Goal: Check status: Check status

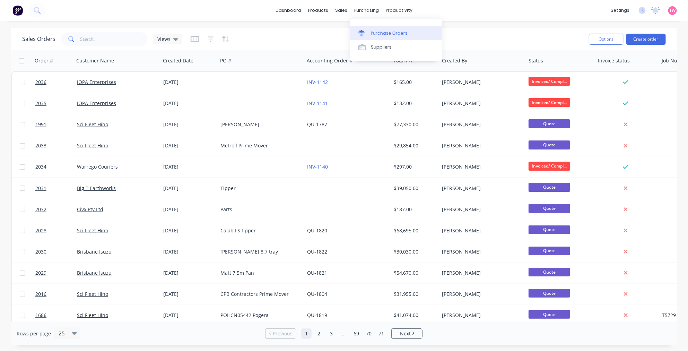
click at [388, 32] on div "Purchase Orders" at bounding box center [389, 33] width 37 height 6
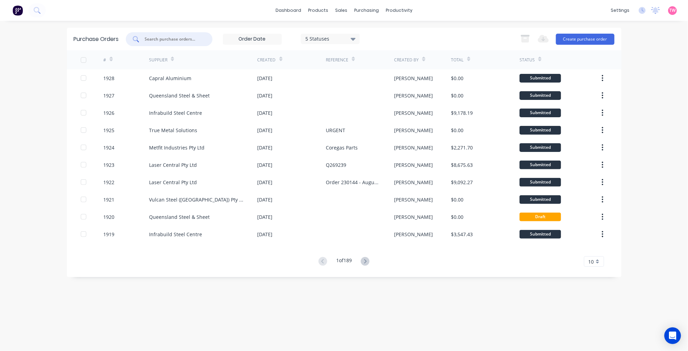
click at [189, 40] on input "text" at bounding box center [173, 39] width 58 height 7
type input "hale"
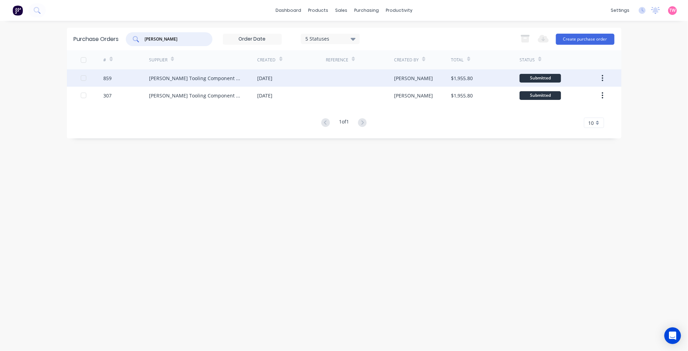
click at [186, 78] on div "Hales Tooling Component & Industrial Supplies" at bounding box center [196, 78] width 95 height 7
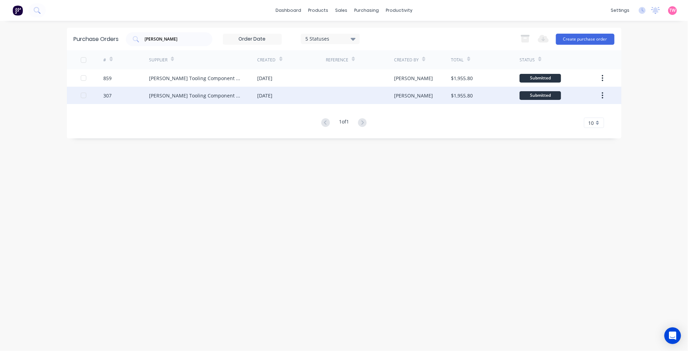
click at [161, 96] on div "Hales Tooling Component & Industrial Supplies" at bounding box center [196, 95] width 95 height 7
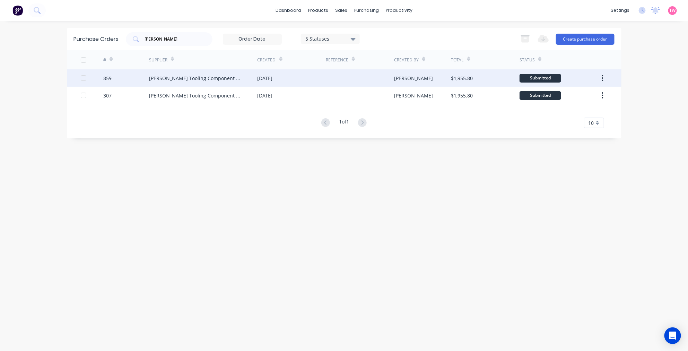
click at [147, 80] on div "859" at bounding box center [126, 77] width 46 height 17
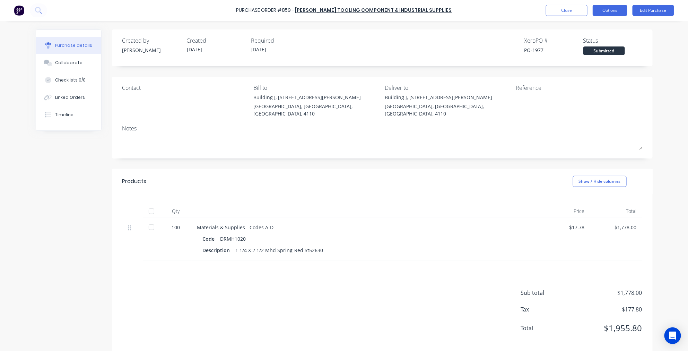
click at [617, 9] on button "Options" at bounding box center [610, 10] width 35 height 11
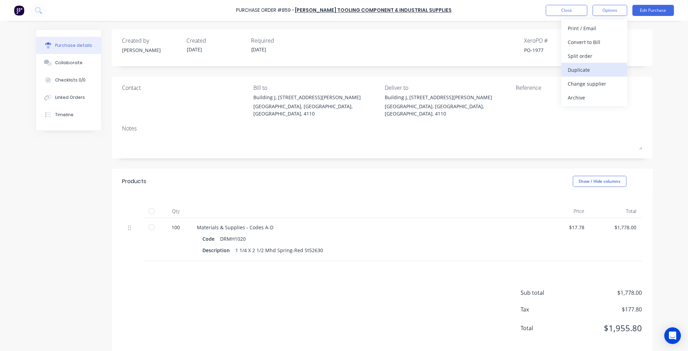
click at [588, 66] on div "Duplicate" at bounding box center [594, 70] width 53 height 10
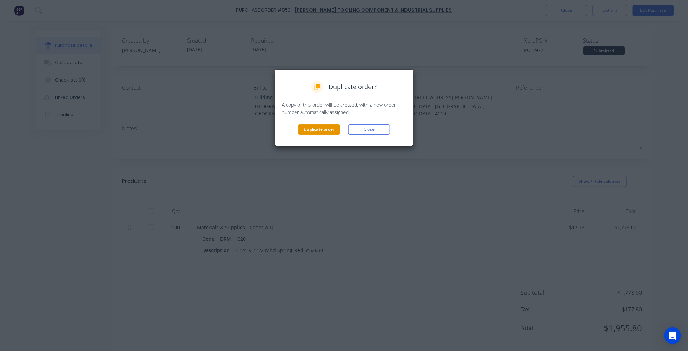
click at [316, 129] on button "Duplicate order" at bounding box center [320, 129] width 42 height 10
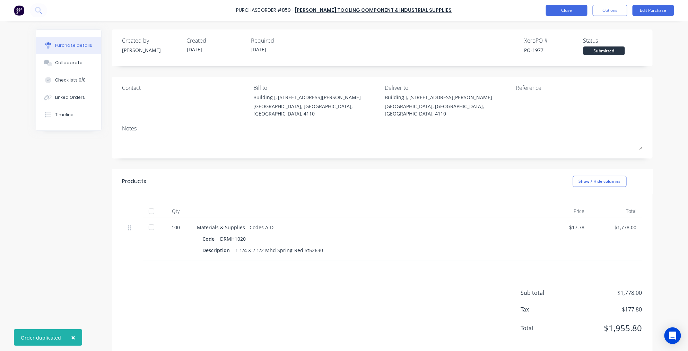
click at [567, 9] on button "Close" at bounding box center [567, 10] width 42 height 11
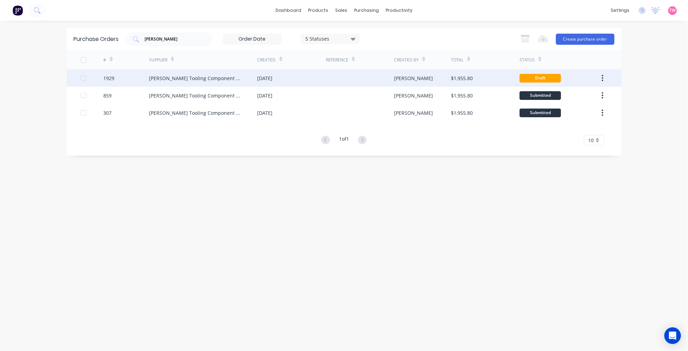
click at [161, 77] on div "Hales Tooling Component & Industrial Supplies" at bounding box center [196, 78] width 95 height 7
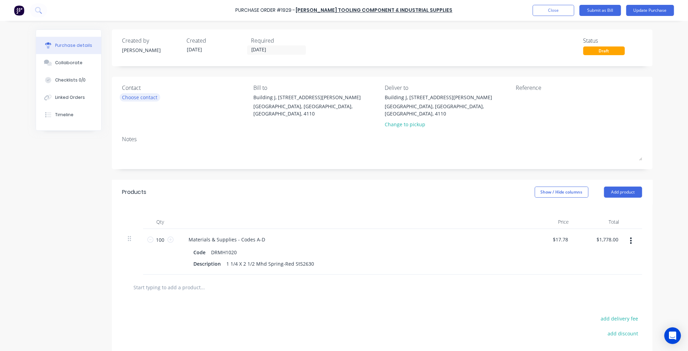
click at [143, 95] on div "Choose contact" at bounding box center [139, 97] width 35 height 7
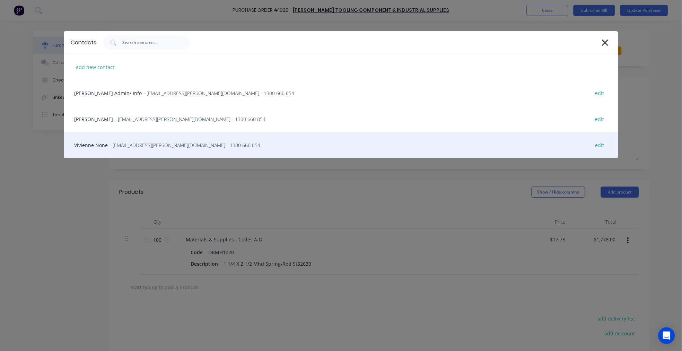
click at [119, 145] on span "- sales2@hales.com.au - 1300 660 854" at bounding box center [185, 144] width 151 height 7
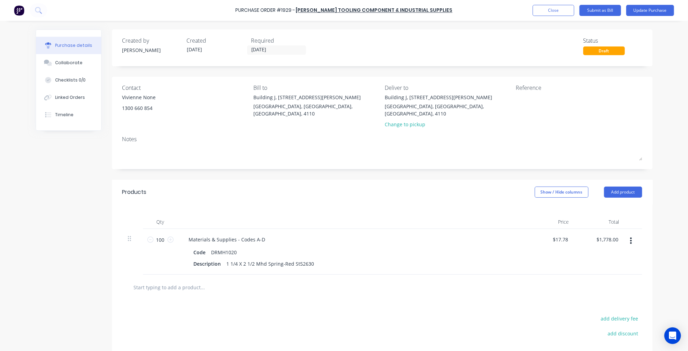
click at [290, 89] on div "Bill to" at bounding box center [316, 88] width 126 height 8
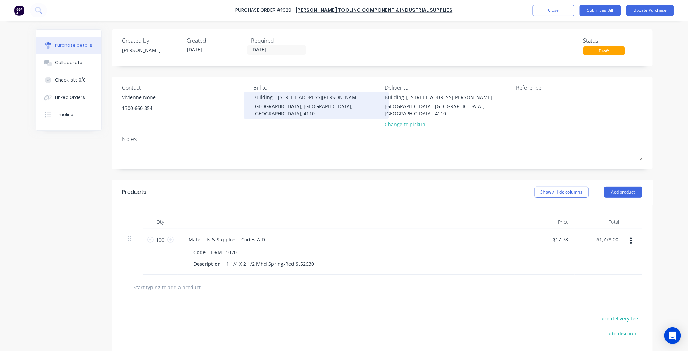
click at [283, 96] on div "Building J, 163 Ingram Rd" at bounding box center [316, 97] width 126 height 7
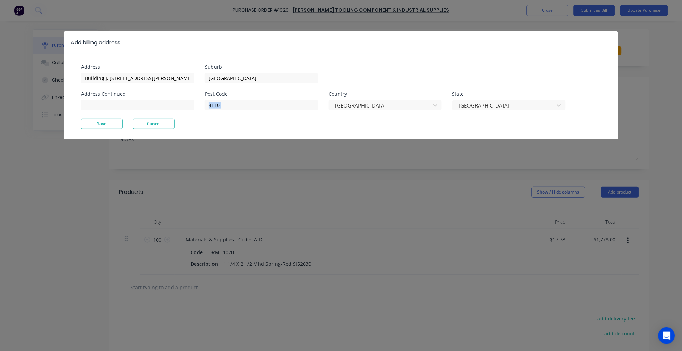
click at [283, 96] on div "Post Code 4110" at bounding box center [261, 101] width 113 height 19
drag, startPoint x: 155, startPoint y: 77, endPoint x: 28, endPoint y: 69, distance: 127.1
click at [29, 70] on div "Add billing address Address Building J, 163 Ingram Rd Address Continued Suburb …" at bounding box center [341, 175] width 682 height 351
type input "57 Meadow Avenue"
click at [242, 80] on input "Acacia Ridge" at bounding box center [261, 78] width 113 height 10
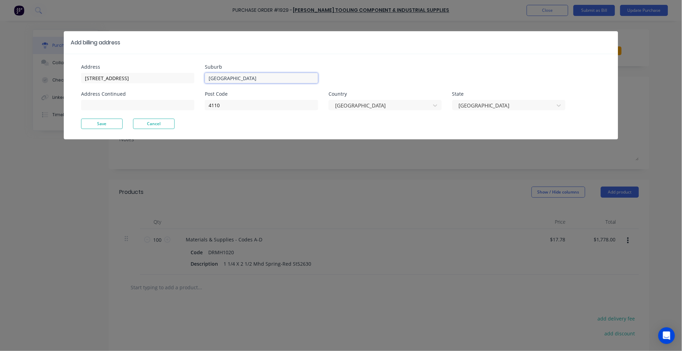
click at [242, 80] on input "Acacia Ridge" at bounding box center [261, 78] width 113 height 10
type input "Coopers Plains"
type input "4108"
click at [112, 126] on button "Save" at bounding box center [102, 124] width 42 height 10
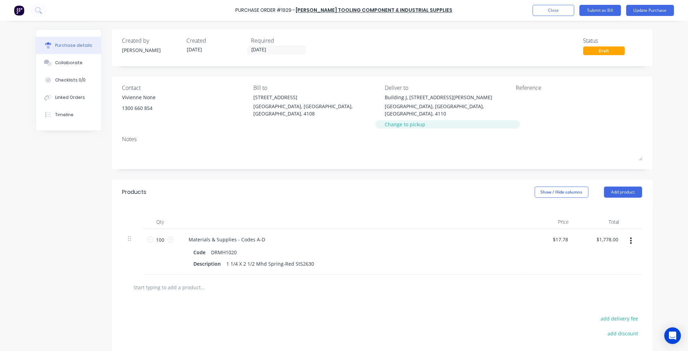
click at [410, 121] on div "Change to pickup" at bounding box center [448, 124] width 126 height 7
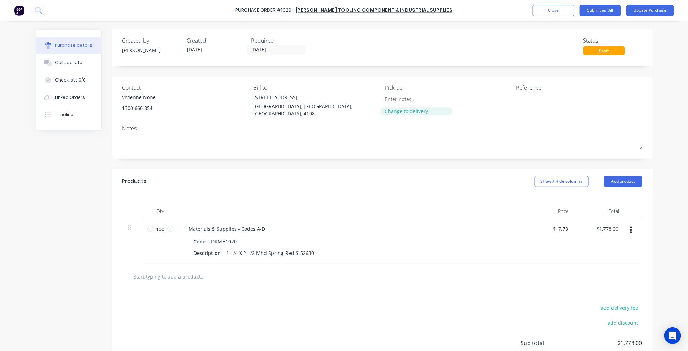
click at [398, 113] on div "Change to delivery" at bounding box center [416, 110] width 63 height 7
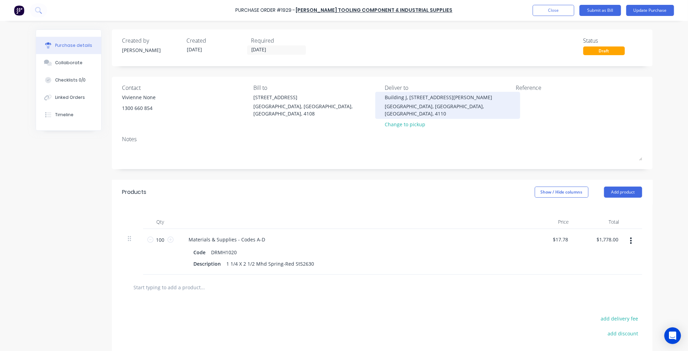
click at [396, 100] on div "Building J, 163 Ingram Rd" at bounding box center [448, 97] width 126 height 7
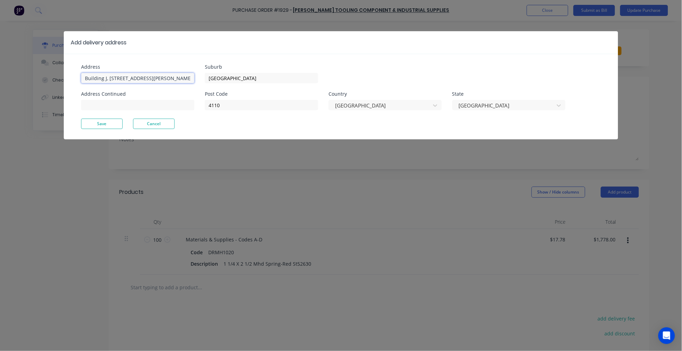
click at [155, 77] on input "Building J, 163 Ingram Rd" at bounding box center [137, 78] width 113 height 10
type input "57 Meadow Avenue"
click at [252, 74] on input "Acacia Ridge" at bounding box center [261, 78] width 113 height 10
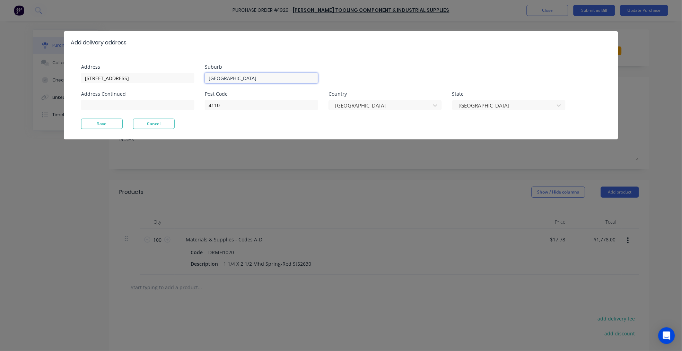
click at [252, 74] on input "Acacia Ridge" at bounding box center [261, 78] width 113 height 10
type input "Coopers Plains"
type input "4108"
click at [104, 123] on button "Save" at bounding box center [102, 124] width 42 height 10
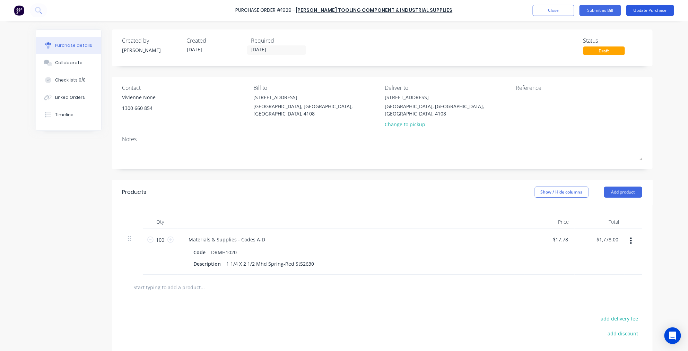
click at [654, 10] on button "Update Purchase" at bounding box center [650, 10] width 48 height 11
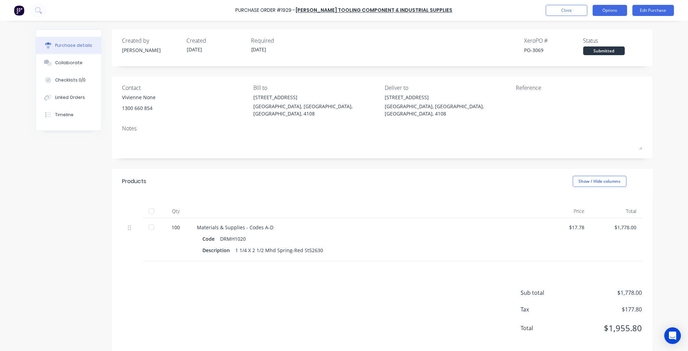
click at [612, 6] on button "Options" at bounding box center [610, 10] width 35 height 11
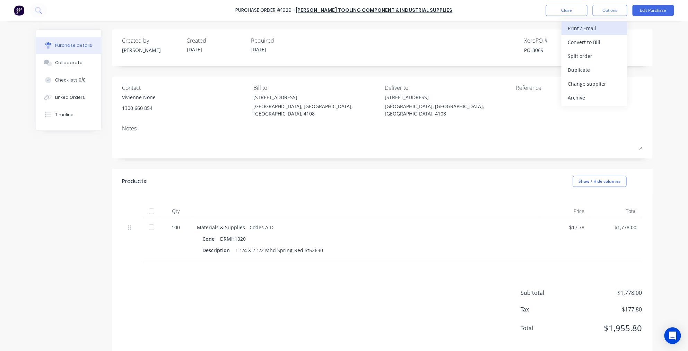
click at [592, 31] on div "Print / Email" at bounding box center [594, 28] width 53 height 10
click at [590, 40] on div "With pricing" at bounding box center [594, 42] width 53 height 10
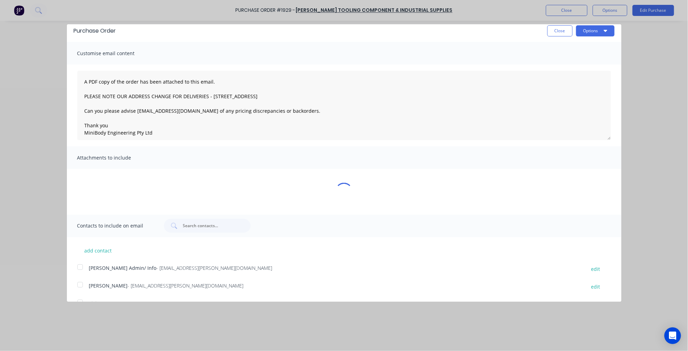
scroll to position [20, 0]
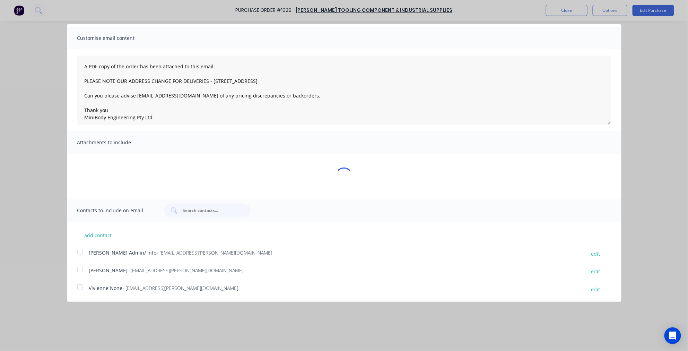
click at [81, 284] on div at bounding box center [80, 287] width 14 height 14
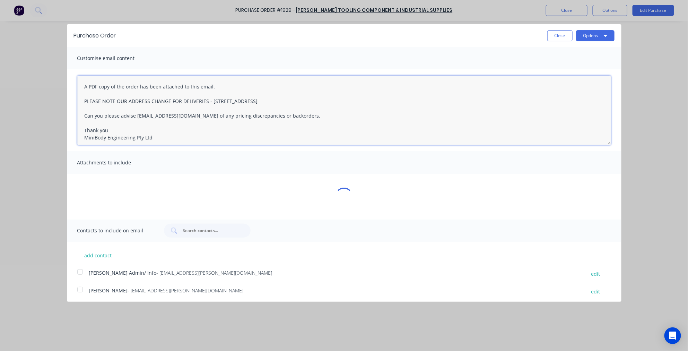
click at [85, 87] on textarea "A PDF copy of the order has been attached to this email. PLEASE NOTE OUR ADDRES…" at bounding box center [344, 110] width 534 height 69
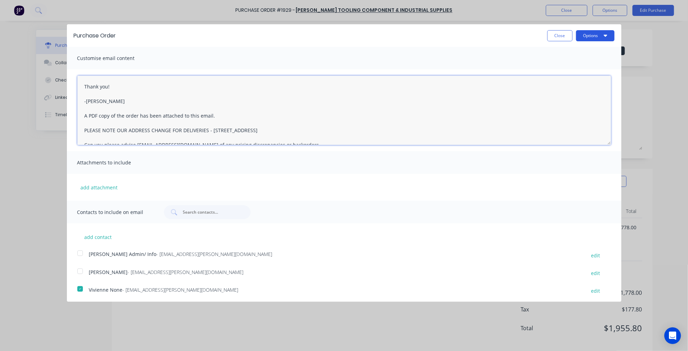
type textarea "Thank you! -Taylor A PDF copy of the order has been attached to this email. PLE…"
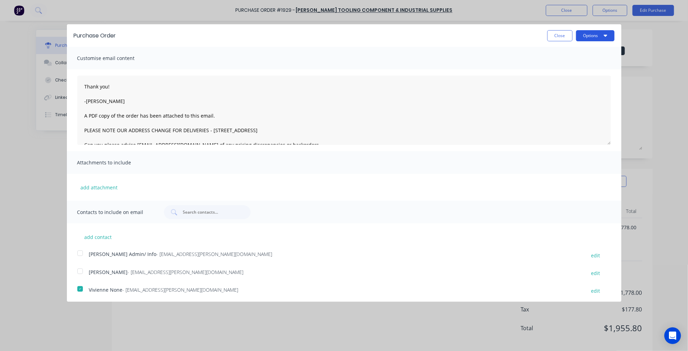
click at [582, 40] on button "Options" at bounding box center [595, 35] width 38 height 11
click at [564, 65] on div "Email" at bounding box center [581, 67] width 53 height 10
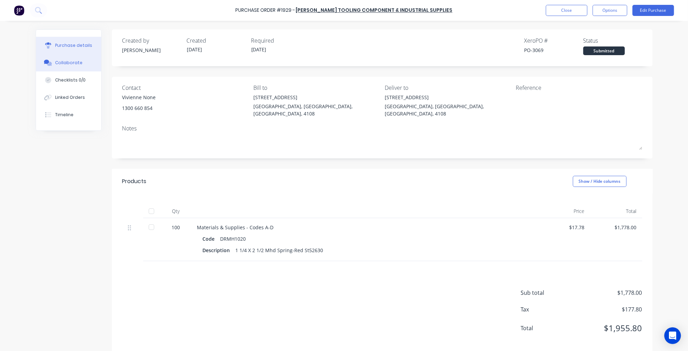
click at [72, 65] on div "Collaborate" at bounding box center [68, 63] width 27 height 6
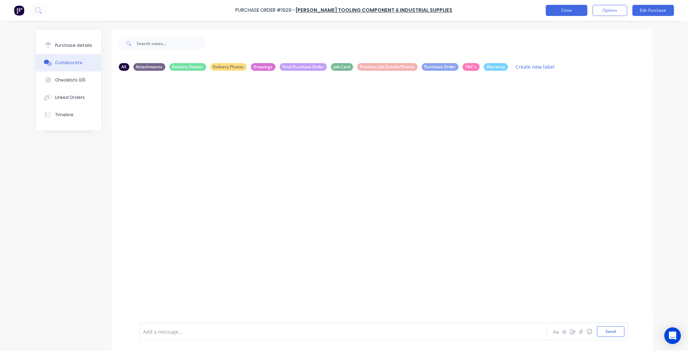
click at [560, 10] on button "Close" at bounding box center [567, 10] width 42 height 11
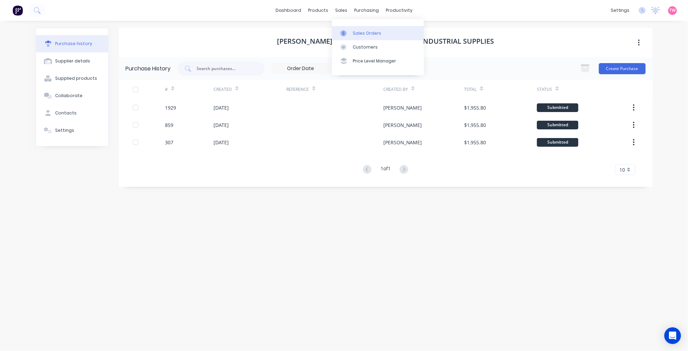
click at [372, 32] on div "Sales Orders" at bounding box center [367, 33] width 28 height 6
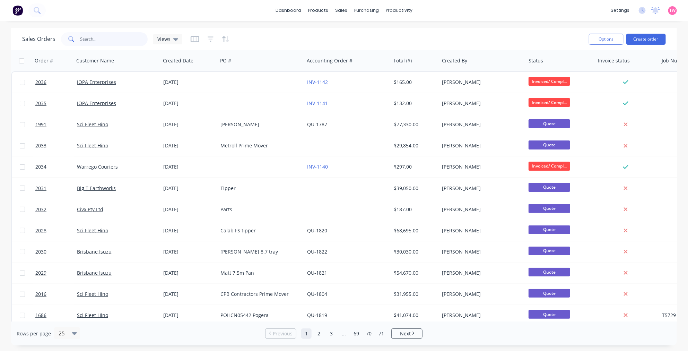
click at [110, 41] on input "text" at bounding box center [114, 39] width 68 height 14
paste input "315029"
type input "315029"
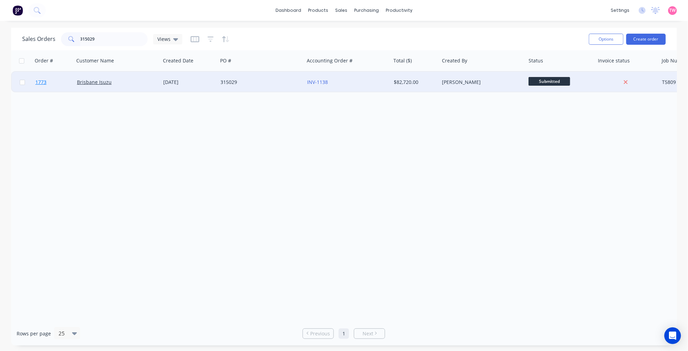
click at [65, 81] on link "1773" at bounding box center [56, 82] width 42 height 21
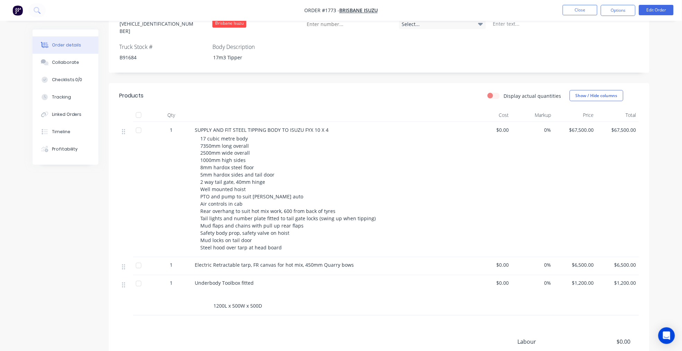
scroll to position [257, 0]
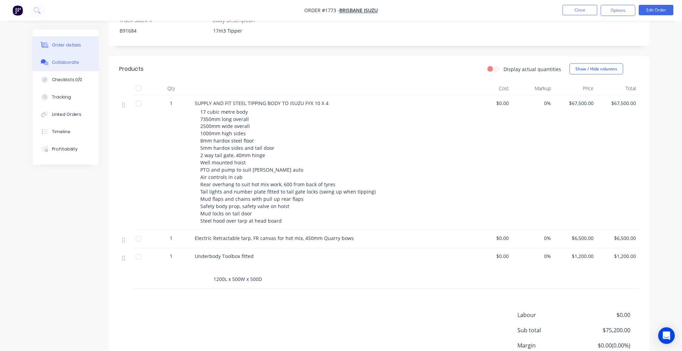
click at [54, 67] on button "Collaborate" at bounding box center [66, 62] width 66 height 17
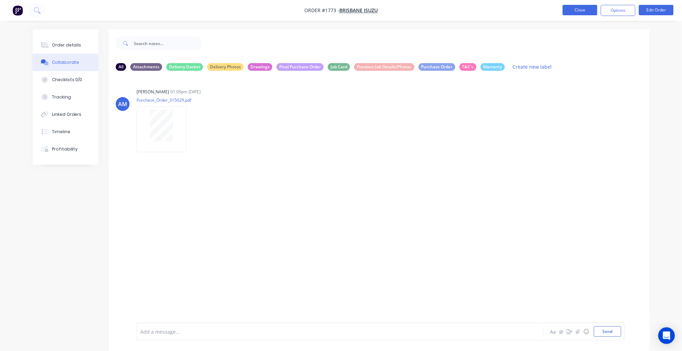
click at [577, 12] on button "Close" at bounding box center [580, 10] width 35 height 10
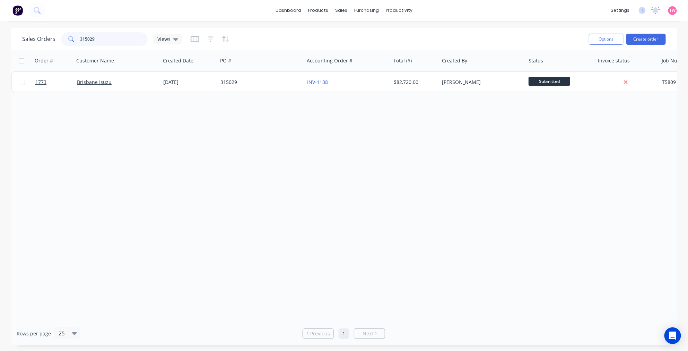
drag, startPoint x: 122, startPoint y: 39, endPoint x: 26, endPoint y: 49, distance: 96.1
click at [26, 48] on div "Sales Orders 315029 Views Options Create order" at bounding box center [344, 39] width 666 height 23
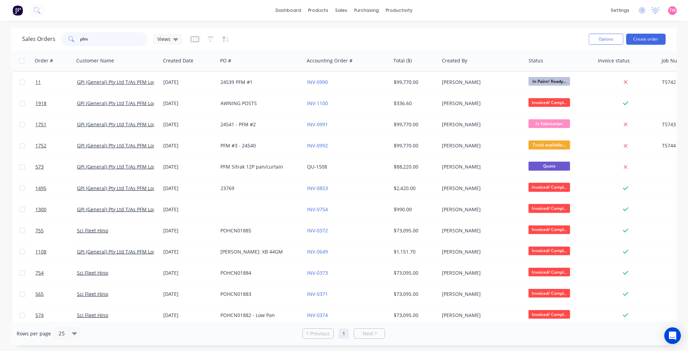
drag, startPoint x: 98, startPoint y: 38, endPoint x: 50, endPoint y: 37, distance: 47.9
click at [50, 37] on div "Sales Orders pfm Views" at bounding box center [102, 39] width 160 height 14
paste input "H163278"
type input "H163278"
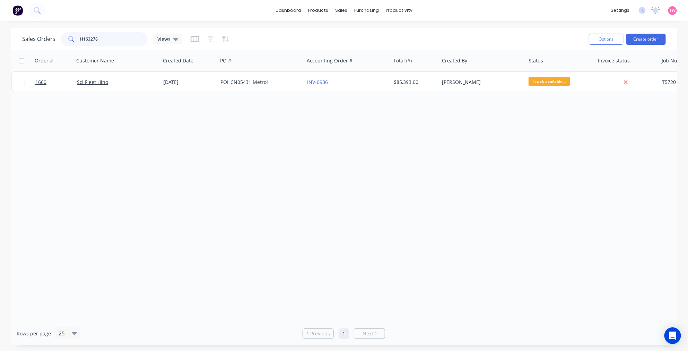
drag, startPoint x: 114, startPoint y: 40, endPoint x: 6, endPoint y: 41, distance: 108.2
click at [7, 41] on div "Sales Orders H163278 Views Options Create order Order # Customer Name Created D…" at bounding box center [344, 187] width 688 height 318
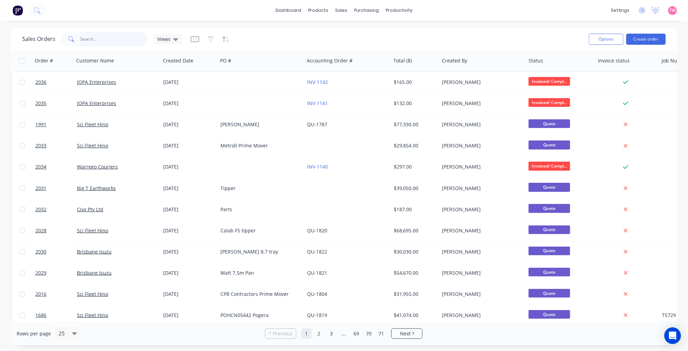
click at [89, 43] on input "text" at bounding box center [114, 39] width 68 height 14
paste input "H163278"
type input "H163278"
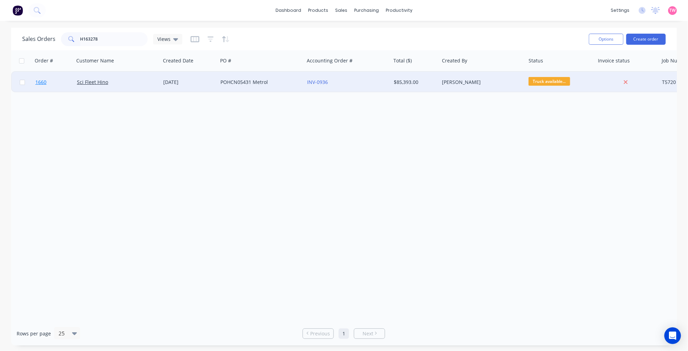
click at [65, 83] on link "1660" at bounding box center [56, 82] width 42 height 21
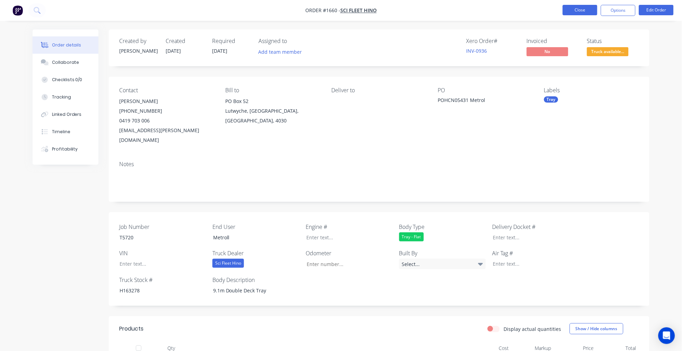
click at [577, 11] on button "Close" at bounding box center [580, 10] width 35 height 10
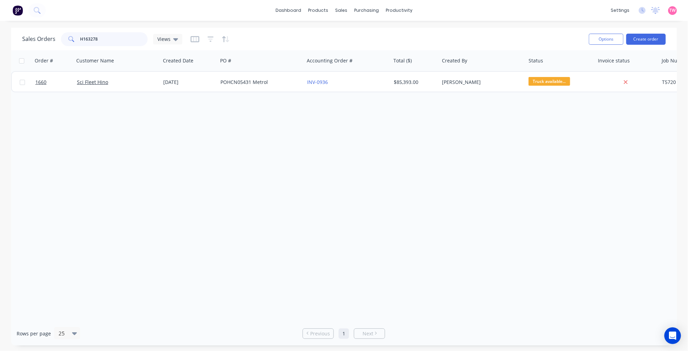
drag, startPoint x: 104, startPoint y: 38, endPoint x: 15, endPoint y: 40, distance: 89.5
click at [16, 40] on div "Sales Orders H163278 Views Options Create order" at bounding box center [344, 39] width 666 height 23
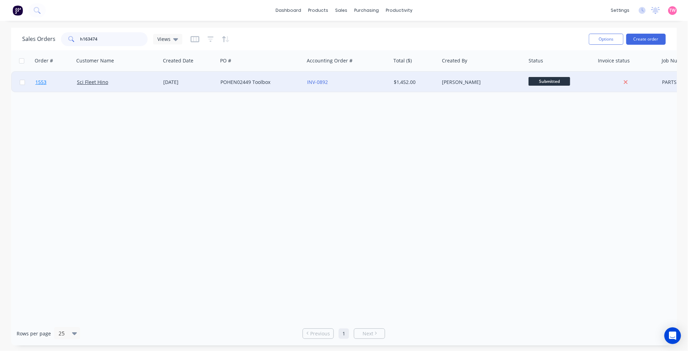
type input "h163474"
click at [60, 80] on link "1553" at bounding box center [56, 82] width 42 height 21
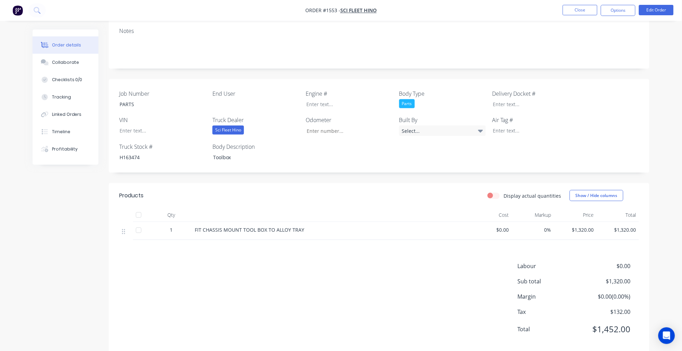
scroll to position [137, 0]
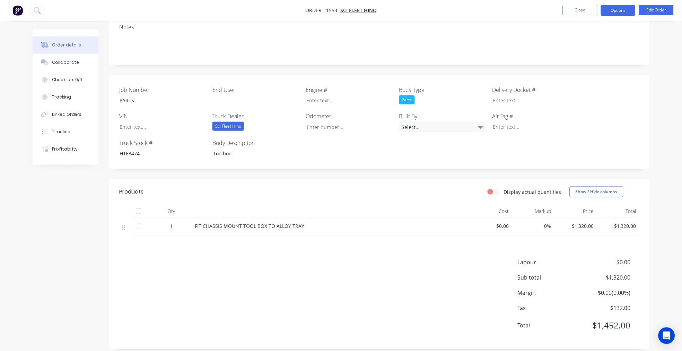
click at [610, 13] on button "Options" at bounding box center [618, 10] width 35 height 11
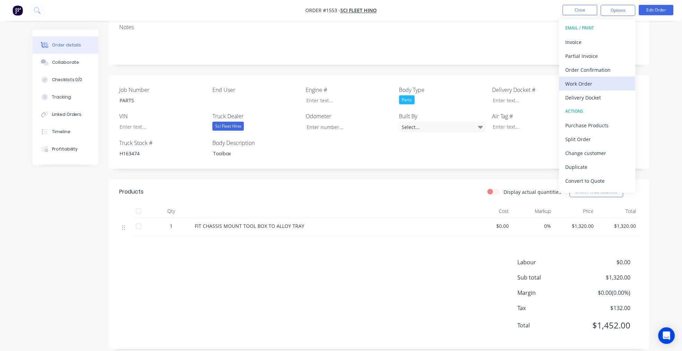
click at [587, 84] on div "Work Order" at bounding box center [598, 84] width 64 height 10
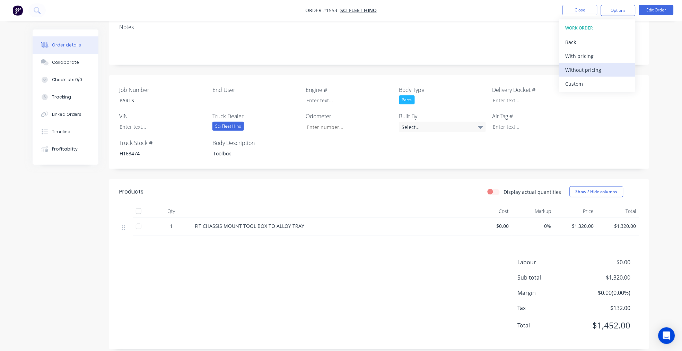
click at [590, 66] on div "Without pricing" at bounding box center [598, 70] width 64 height 10
click at [66, 211] on div "Created by [PERSON_NAME] Created [DATE] Required [DATE] Assigned to Add team me…" at bounding box center [341, 126] width 617 height 467
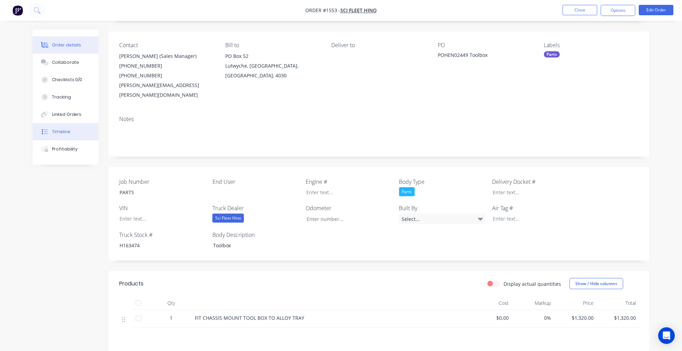
scroll to position [0, 0]
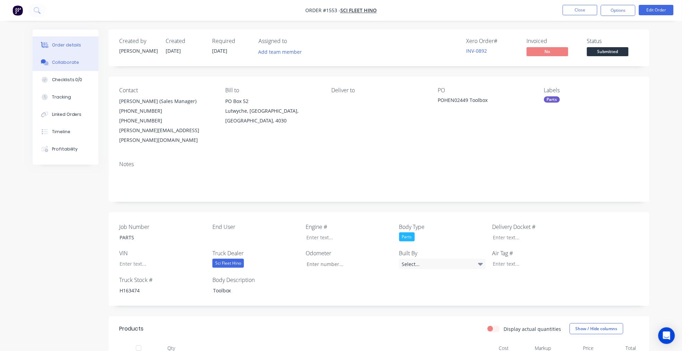
click at [62, 64] on div "Collaborate" at bounding box center [65, 62] width 27 height 6
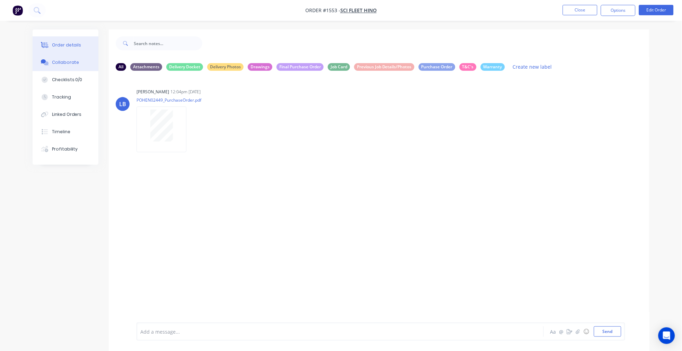
click at [74, 44] on div "Order details" at bounding box center [66, 45] width 29 height 6
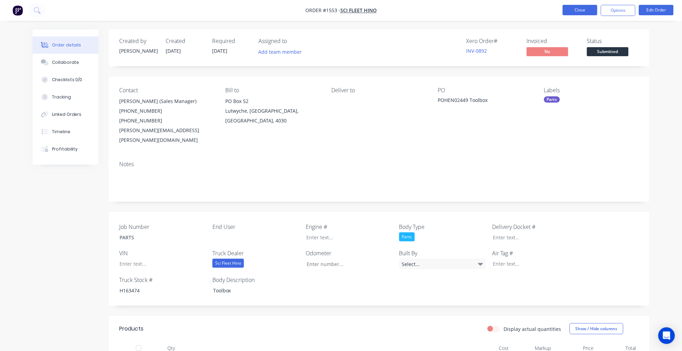
click at [583, 11] on button "Close" at bounding box center [580, 10] width 35 height 10
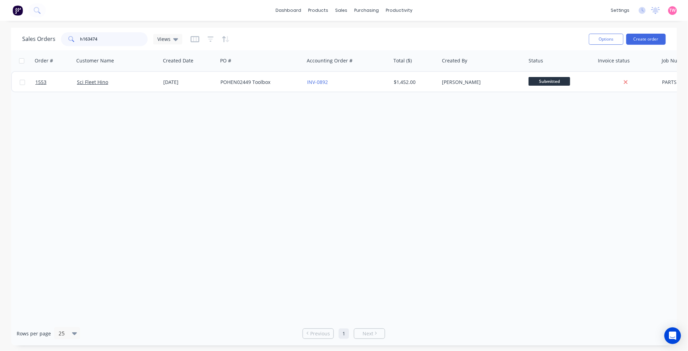
drag, startPoint x: 107, startPoint y: 42, endPoint x: 62, endPoint y: 42, distance: 45.8
click at [62, 42] on div "h163474" at bounding box center [104, 39] width 87 height 14
paste input "H163278"
drag, startPoint x: 117, startPoint y: 40, endPoint x: 90, endPoint y: 40, distance: 26.3
click at [90, 40] on input "H163278" at bounding box center [114, 39] width 68 height 14
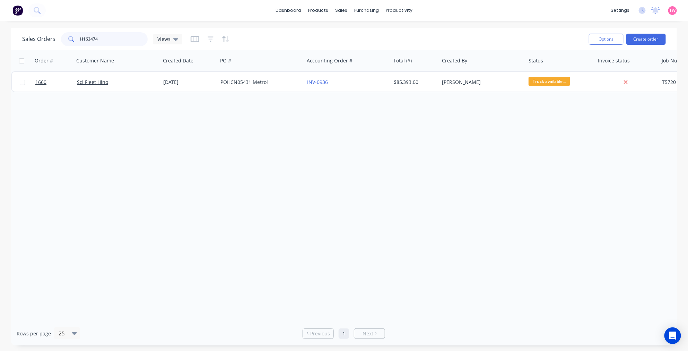
type input "H163474"
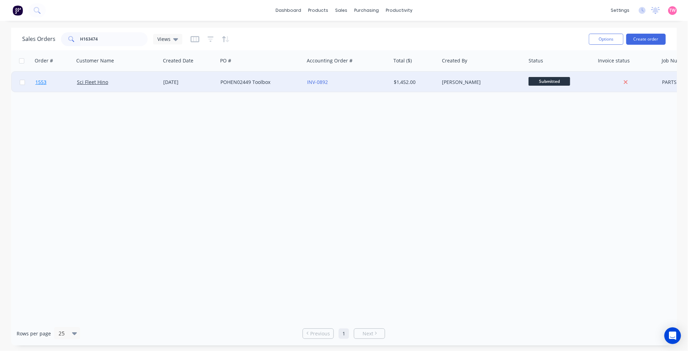
click at [63, 83] on link "1553" at bounding box center [56, 82] width 42 height 21
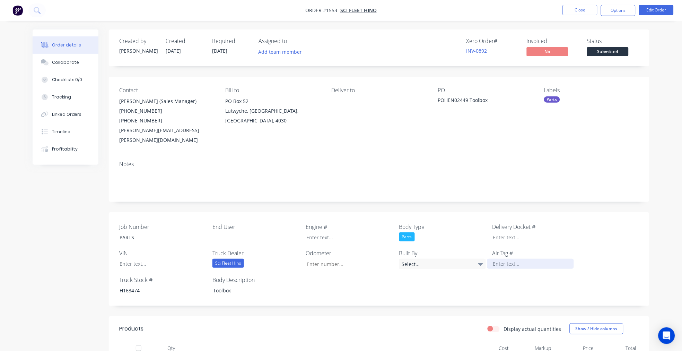
click at [512, 259] on div at bounding box center [530, 264] width 87 height 10
click at [605, 52] on span "Submitted" at bounding box center [608, 51] width 42 height 9
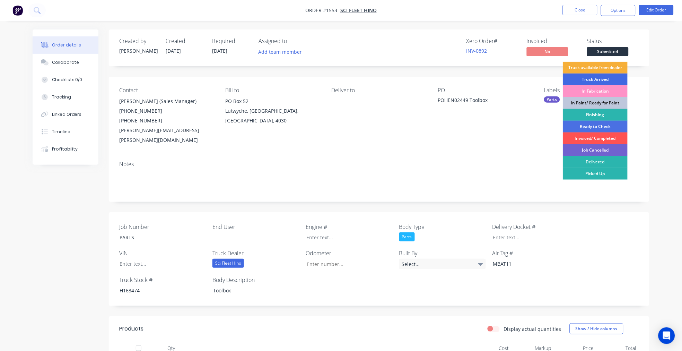
click at [612, 80] on div "Truck Arrived" at bounding box center [595, 80] width 65 height 12
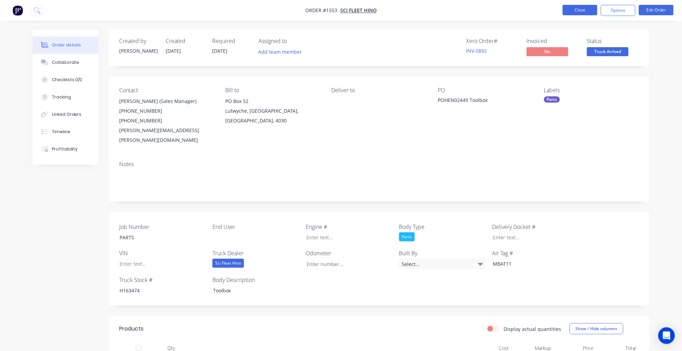
click at [581, 7] on button "Close" at bounding box center [580, 10] width 35 height 10
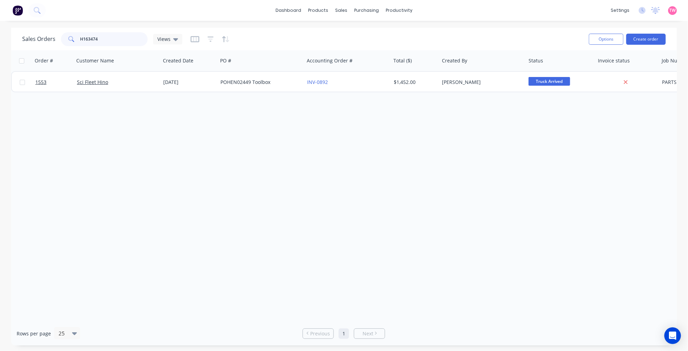
drag, startPoint x: 107, startPoint y: 38, endPoint x: 27, endPoint y: 40, distance: 79.8
click at [28, 40] on div "Sales Orders H163474 Views" at bounding box center [102, 39] width 160 height 14
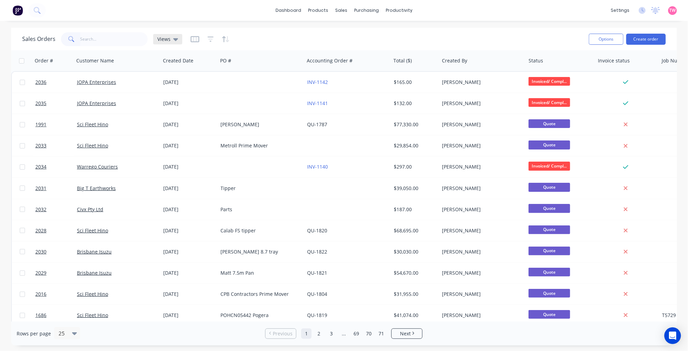
click at [175, 37] on icon at bounding box center [175, 39] width 5 height 8
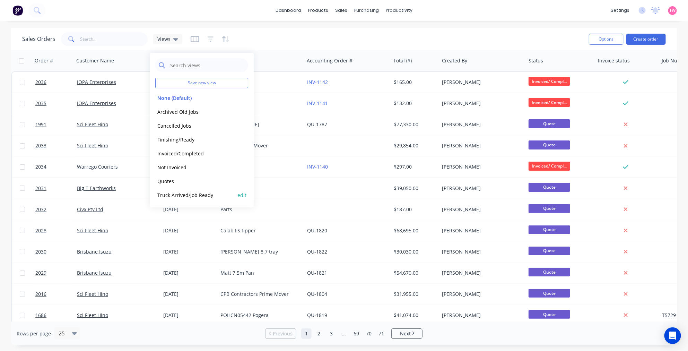
click at [173, 195] on button "Truck Arrived/Job Ready" at bounding box center [194, 195] width 79 height 8
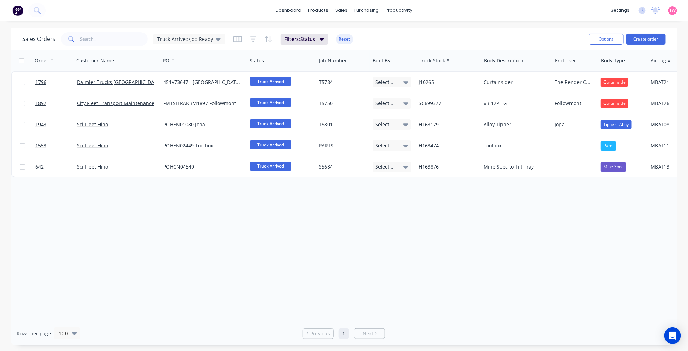
click at [31, 236] on div "Order # Customer Name PO # Status Job Number Built By Truck Stock # Body Descri…" at bounding box center [344, 185] width 666 height 271
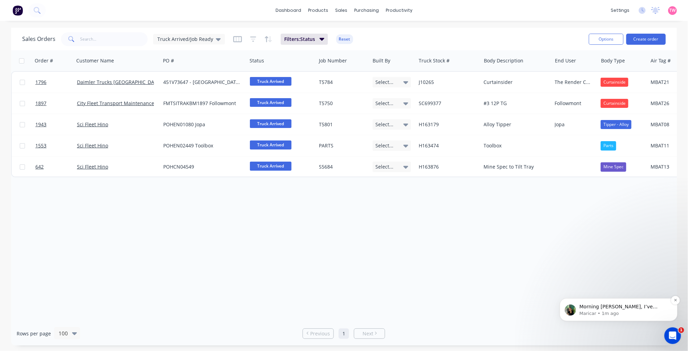
click at [636, 307] on p "Morning [PERSON_NAME], I’ve finished reviewing the recordings, and it appears t…" at bounding box center [623, 306] width 89 height 7
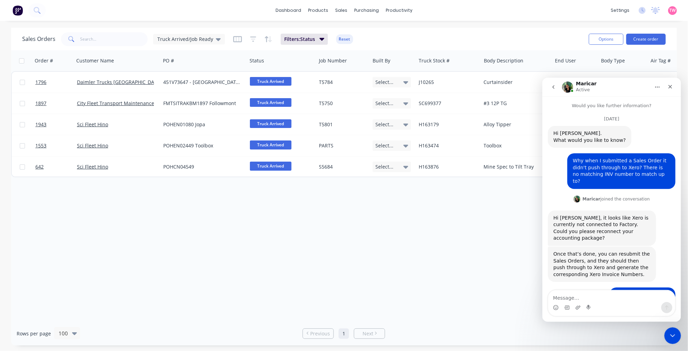
scroll to position [374, 0]
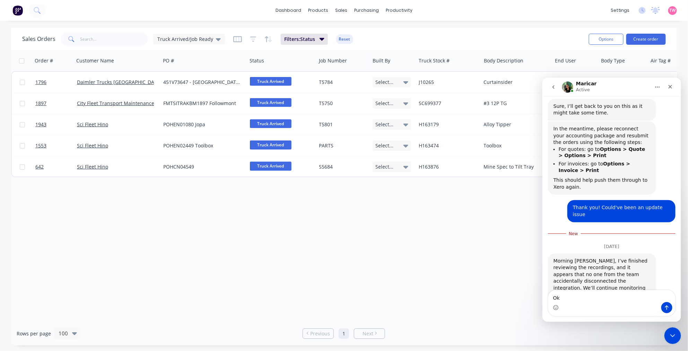
type textarea "O"
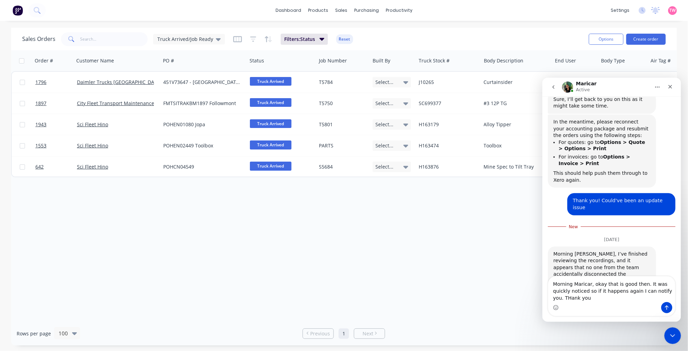
scroll to position [388, 0]
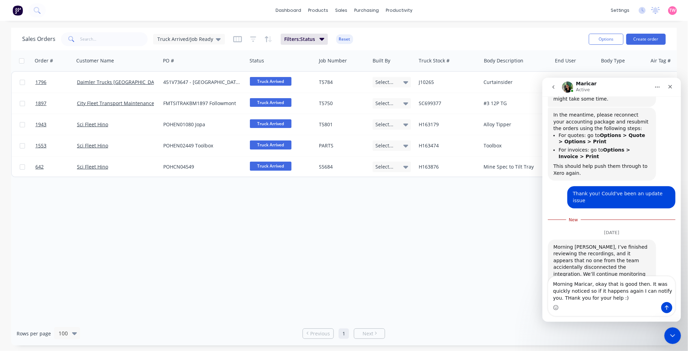
click at [658, 292] on textarea "Morning Maricar, okay that is good then. It was quickly noticed so if it happen…" at bounding box center [611, 289] width 127 height 26
type textarea "Morning Maricar, okay that is good then. It was quickly noticed so if it happen…"
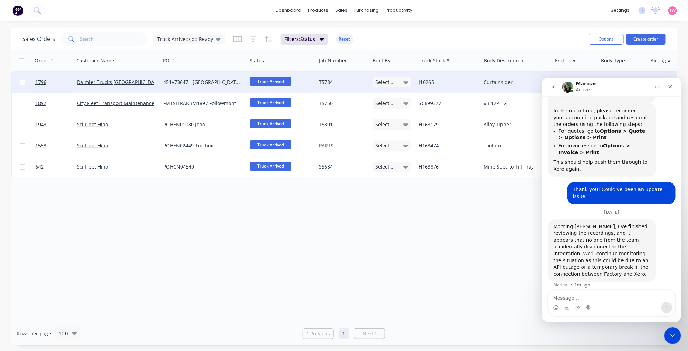
scroll to position [392, 0]
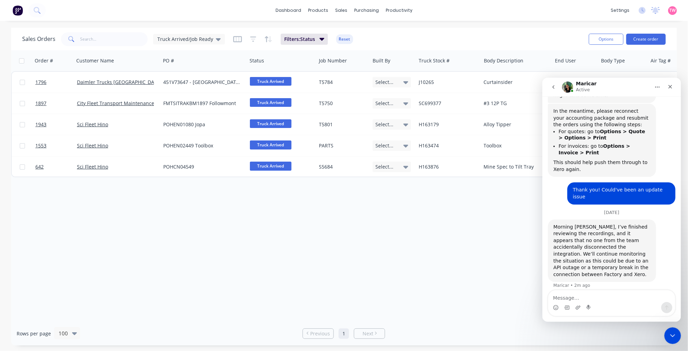
click at [554, 86] on icon "go back" at bounding box center [554, 87] width 6 height 6
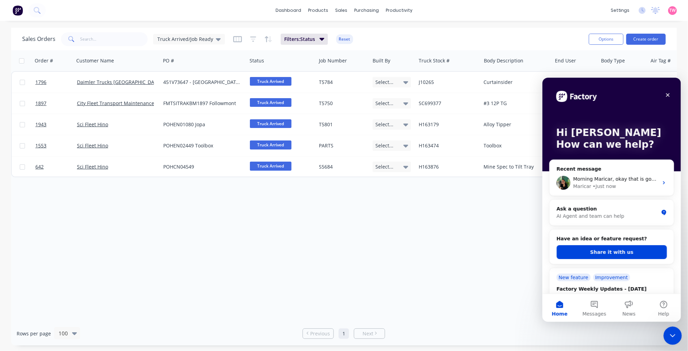
click at [676, 338] on div "Close Intercom Messenger" at bounding box center [672, 334] width 17 height 17
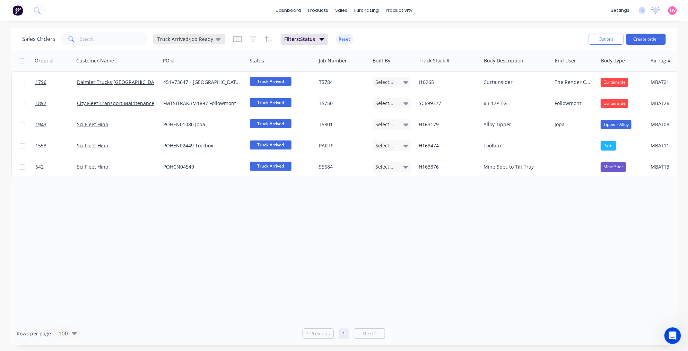
click at [217, 38] on icon at bounding box center [218, 39] width 5 height 3
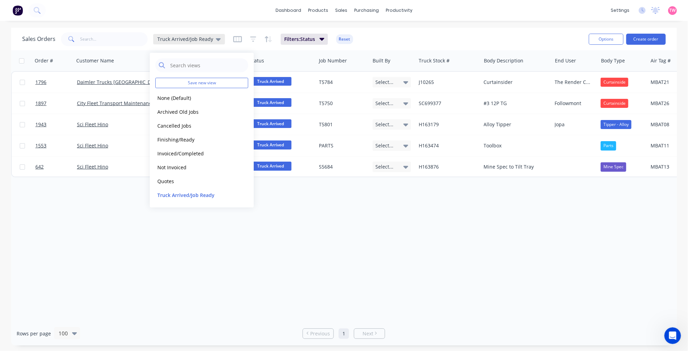
scroll to position [0, 0]
click at [177, 136] on button "Finishing/Ready" at bounding box center [194, 140] width 79 height 8
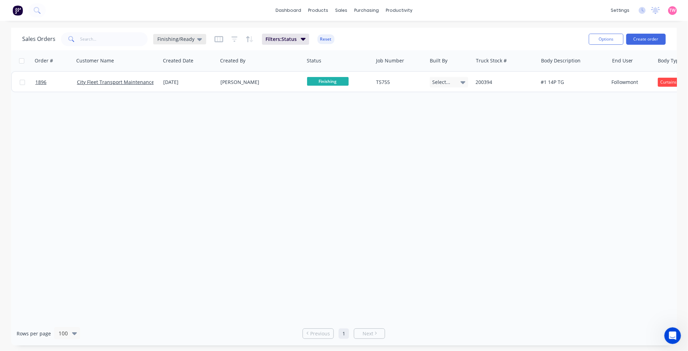
click at [192, 36] on div "Finishing/Ready" at bounding box center [179, 39] width 45 height 6
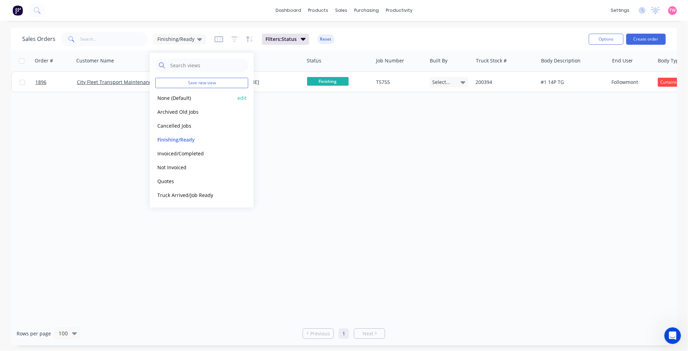
click at [182, 100] on button "None (Default)" at bounding box center [194, 98] width 79 height 8
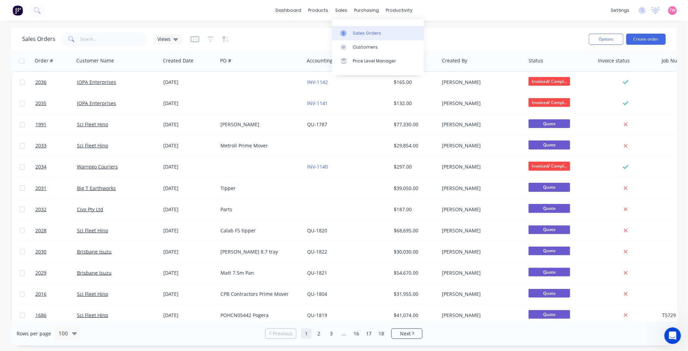
click at [366, 33] on div "Sales Orders" at bounding box center [367, 33] width 28 height 6
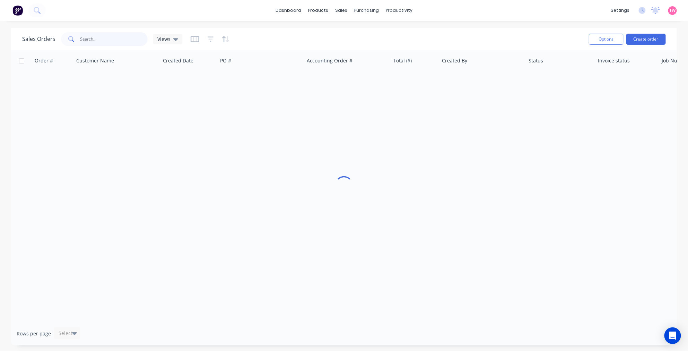
click at [111, 39] on input "text" at bounding box center [114, 39] width 68 height 14
type input "t5773"
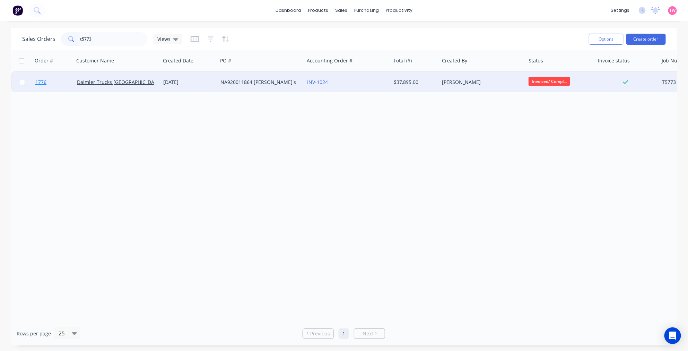
click at [68, 85] on link "1776" at bounding box center [56, 82] width 42 height 21
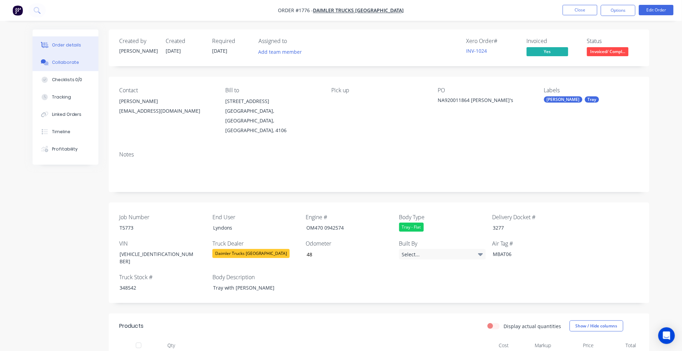
click at [61, 60] on div "Collaborate" at bounding box center [65, 62] width 27 height 6
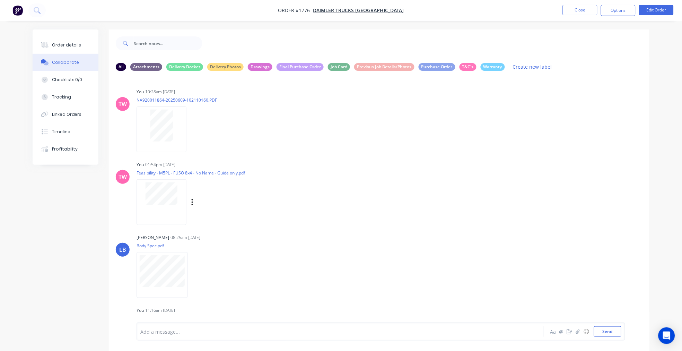
scroll to position [51, 0]
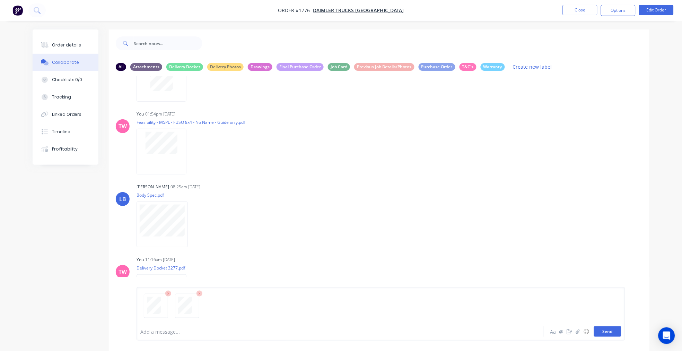
click at [609, 328] on button "Send" at bounding box center [607, 331] width 27 height 10
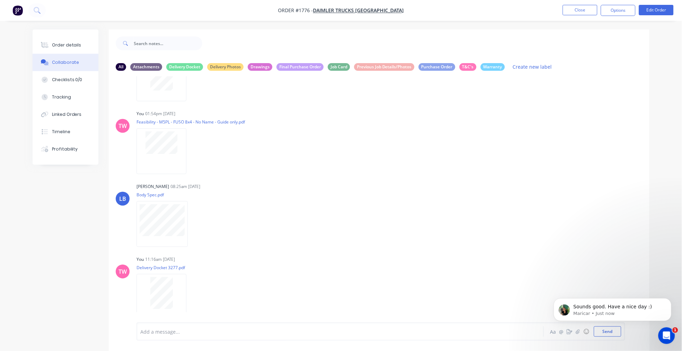
scroll to position [0, 0]
click at [664, 333] on icon "Open Intercom Messenger" at bounding box center [665, 334] width 11 height 11
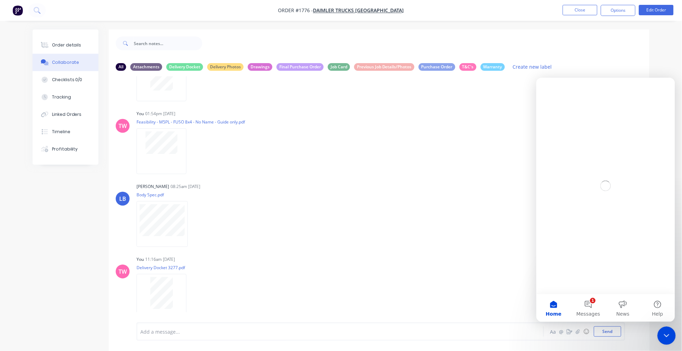
click at [664, 334] on icon "Close Intercom Messenger" at bounding box center [665, 334] width 5 height 3
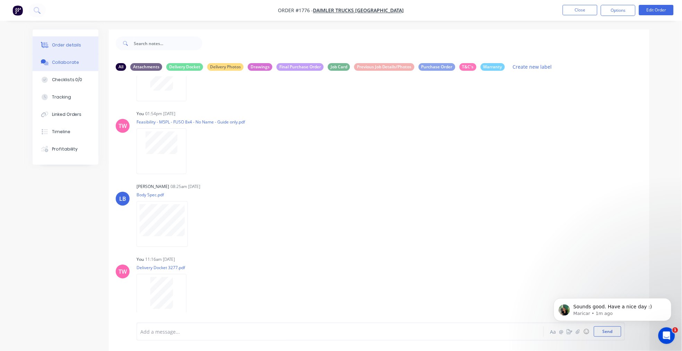
click at [68, 45] on div "Order details" at bounding box center [66, 45] width 29 height 6
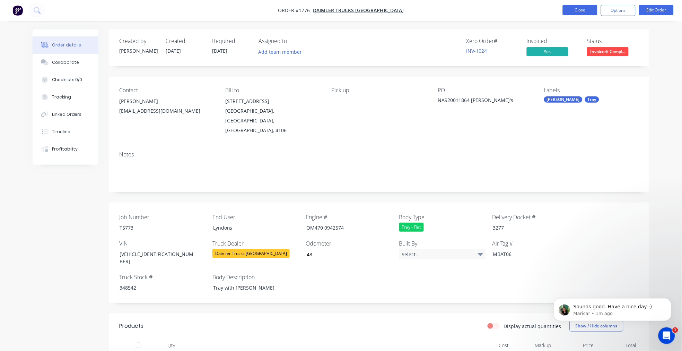
click at [573, 9] on button "Close" at bounding box center [580, 10] width 35 height 10
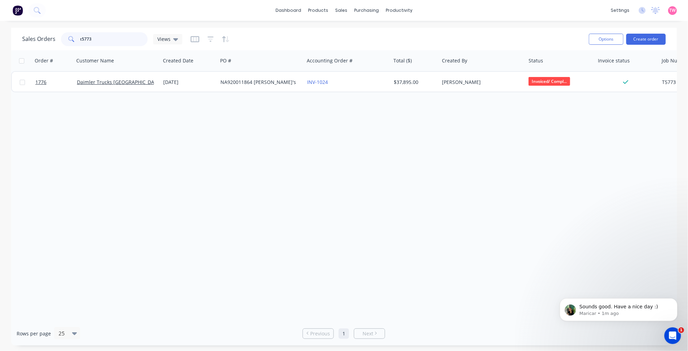
drag, startPoint x: 111, startPoint y: 40, endPoint x: 67, endPoint y: 40, distance: 43.7
click at [67, 40] on div "t5773" at bounding box center [104, 39] width 87 height 14
paste input "2068890-AU"
type input "2068890-AU"
drag, startPoint x: 113, startPoint y: 37, endPoint x: 43, endPoint y: 40, distance: 70.1
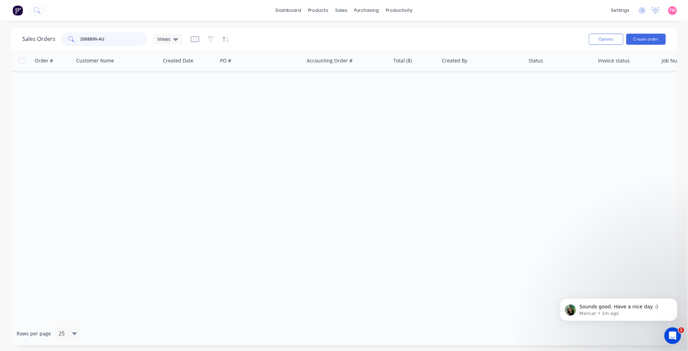
click at [43, 40] on div "Sales Orders 2068890-AU Views" at bounding box center [102, 39] width 160 height 14
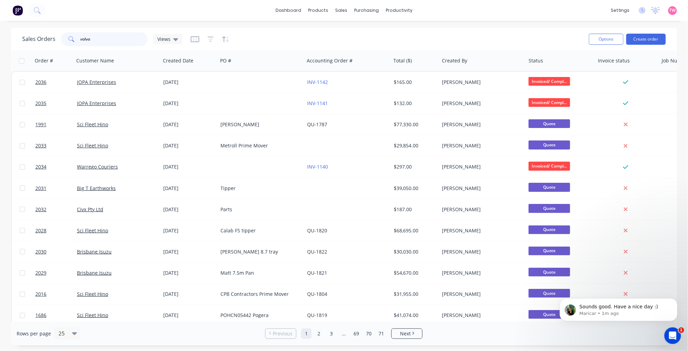
type input "volvo"
